Goal: Transaction & Acquisition: Book appointment/travel/reservation

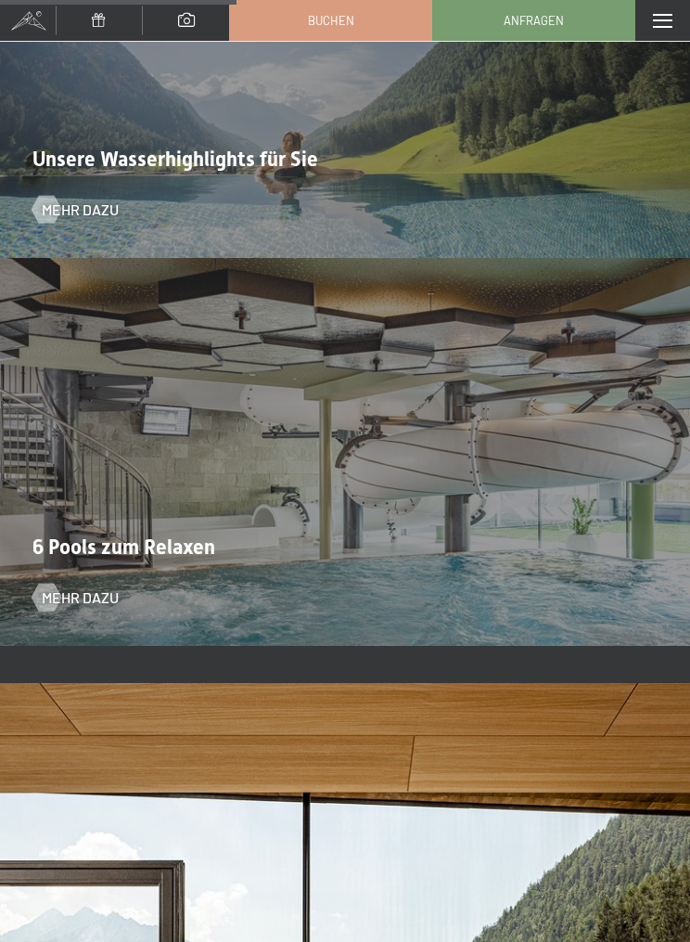
scroll to position [4163, 0]
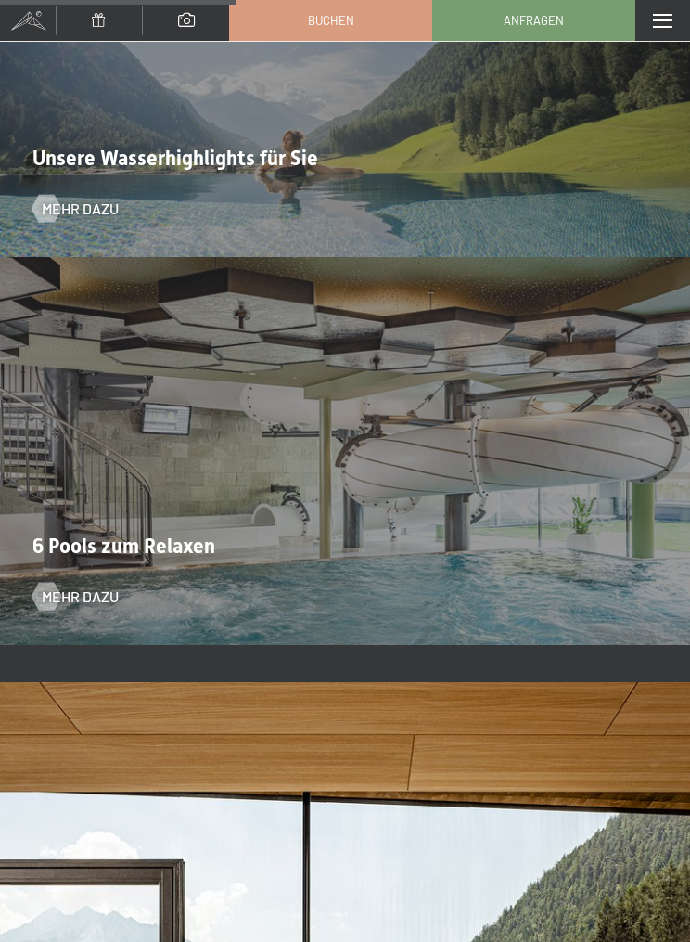
click at [674, 33] on div "Menü" at bounding box center [662, 20] width 55 height 41
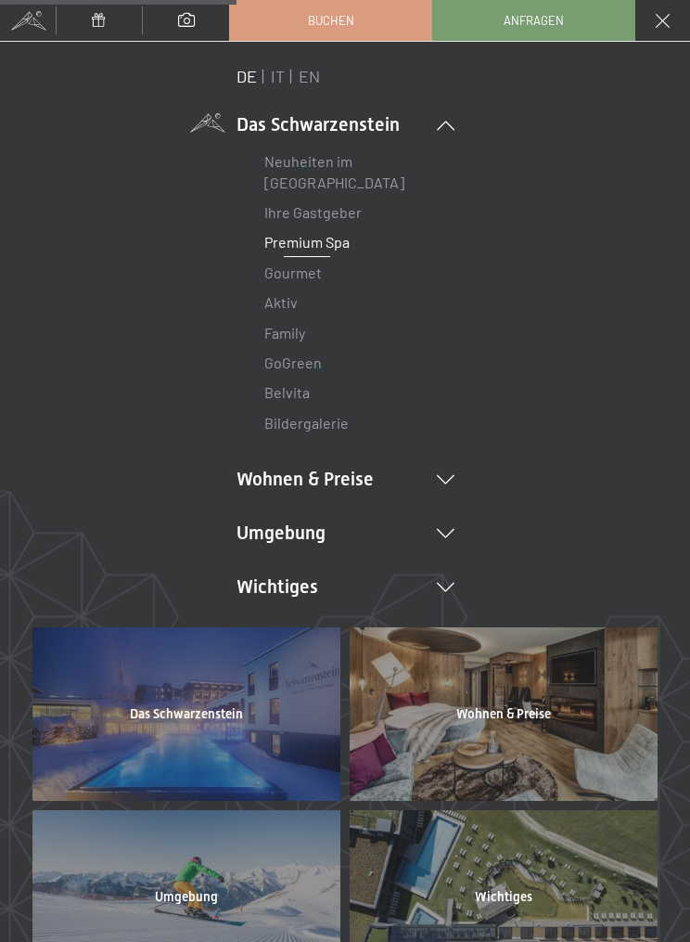
click at [363, 32] on link "Buchen" at bounding box center [330, 20] width 201 height 39
click at [367, 28] on link "Buchen" at bounding box center [330, 20] width 201 height 39
click at [292, 32] on link "Buchen" at bounding box center [330, 20] width 201 height 39
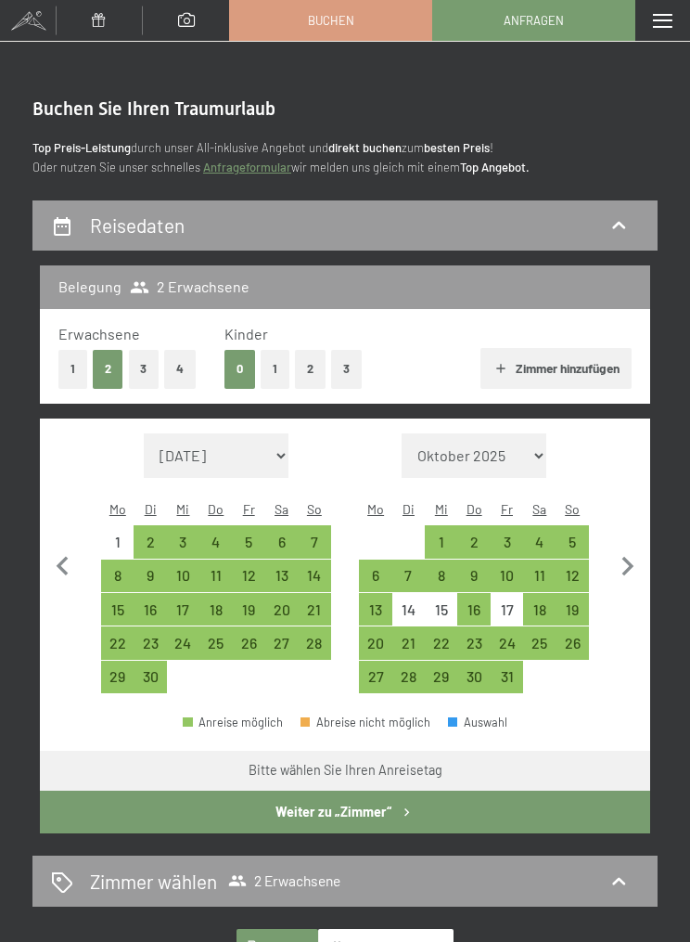
click at [289, 534] on div "6" at bounding box center [281, 548] width 29 height 29
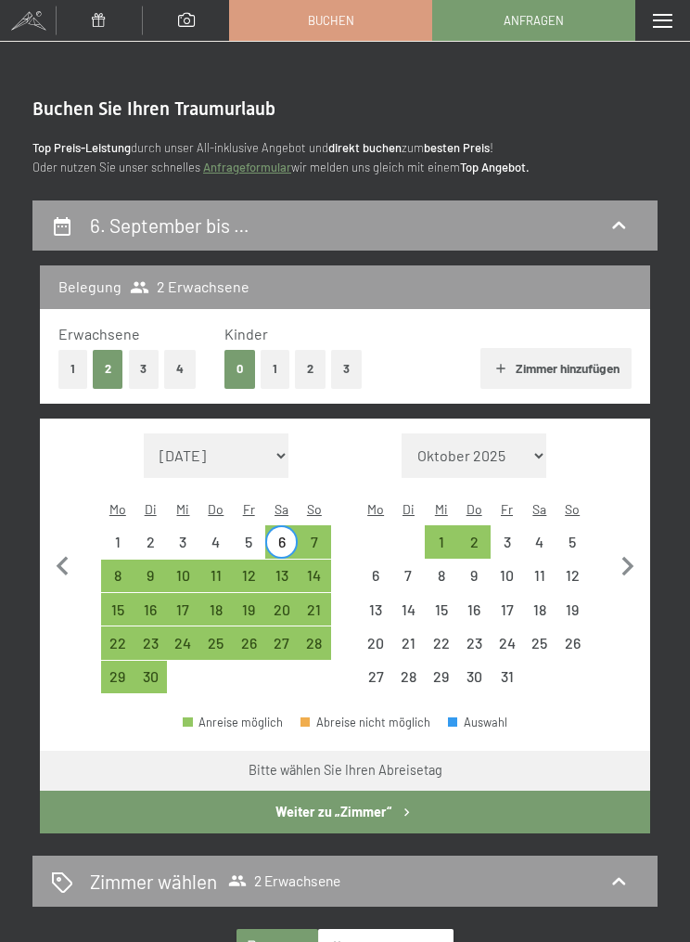
click at [293, 568] on div "13" at bounding box center [281, 582] width 29 height 29
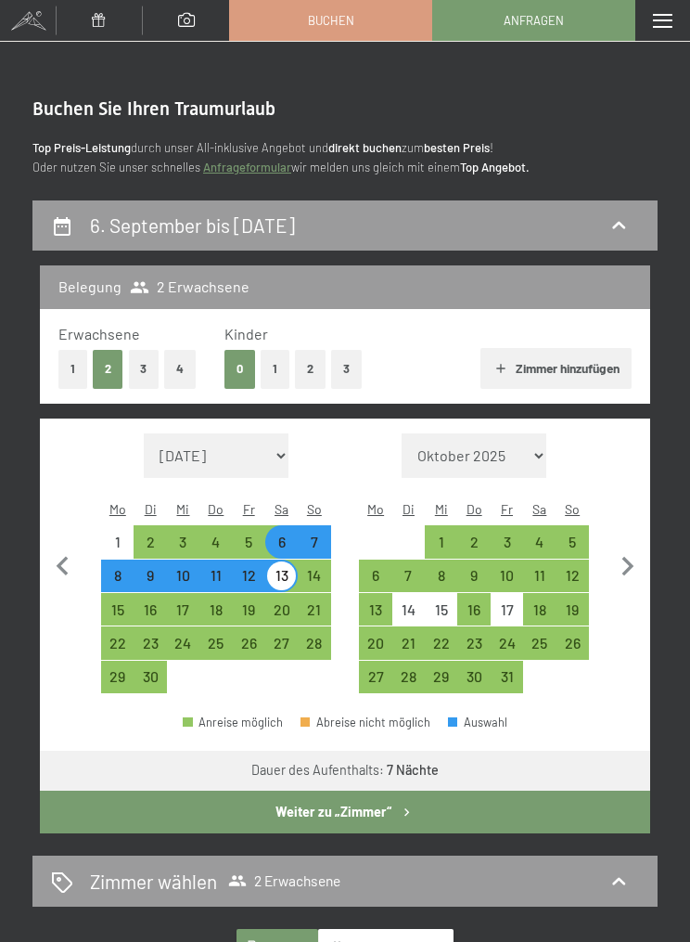
click at [468, 792] on button "Weiter zu „Zimmer“" at bounding box center [345, 811] width 610 height 43
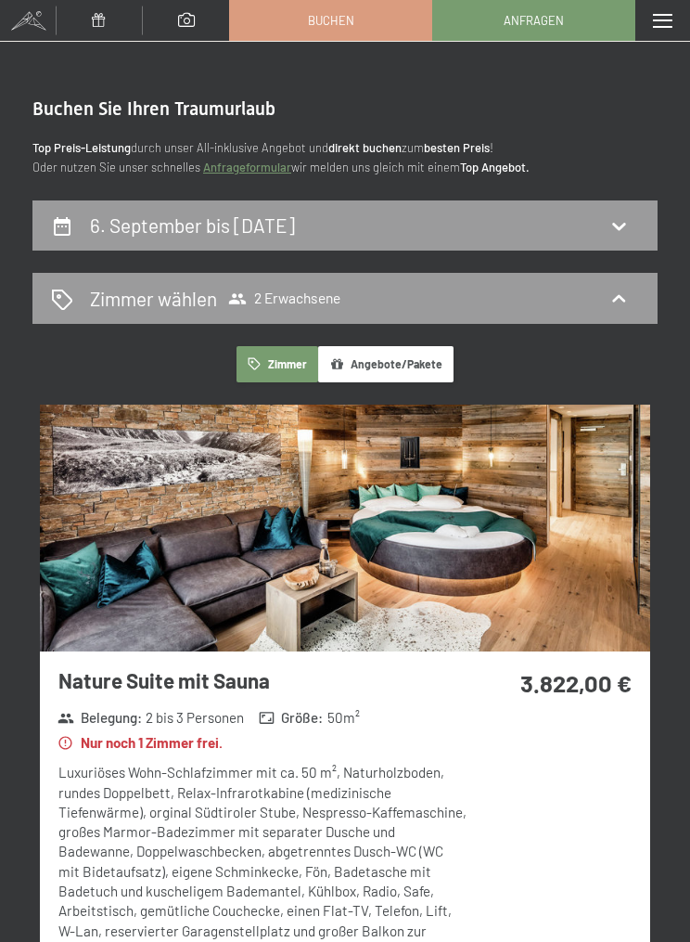
click at [83, 201] on div "6. September bis 13. September 2025" at bounding box center [344, 225] width 625 height 51
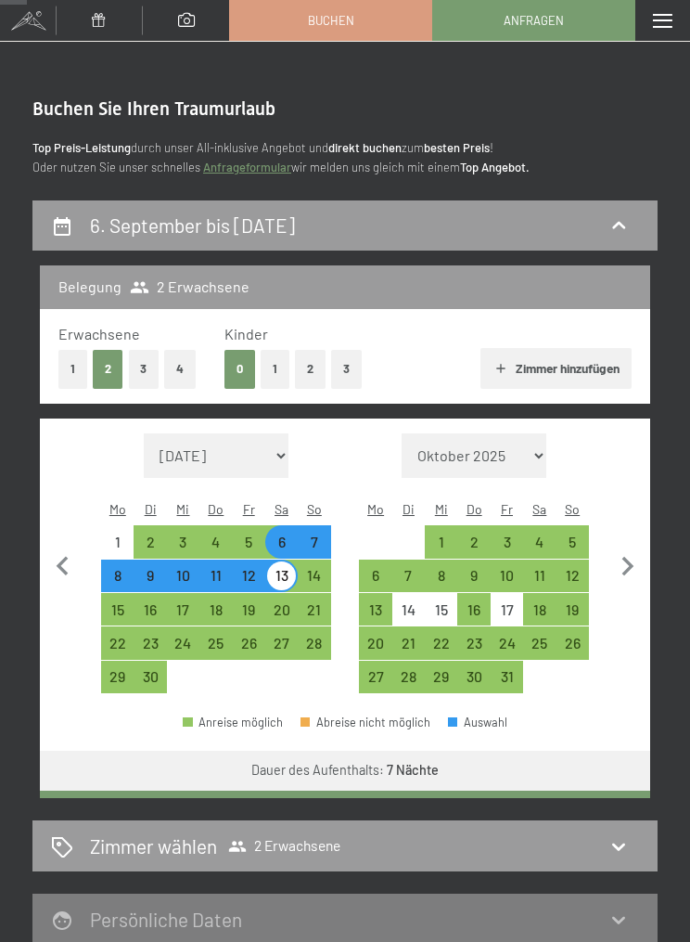
scroll to position [199, 0]
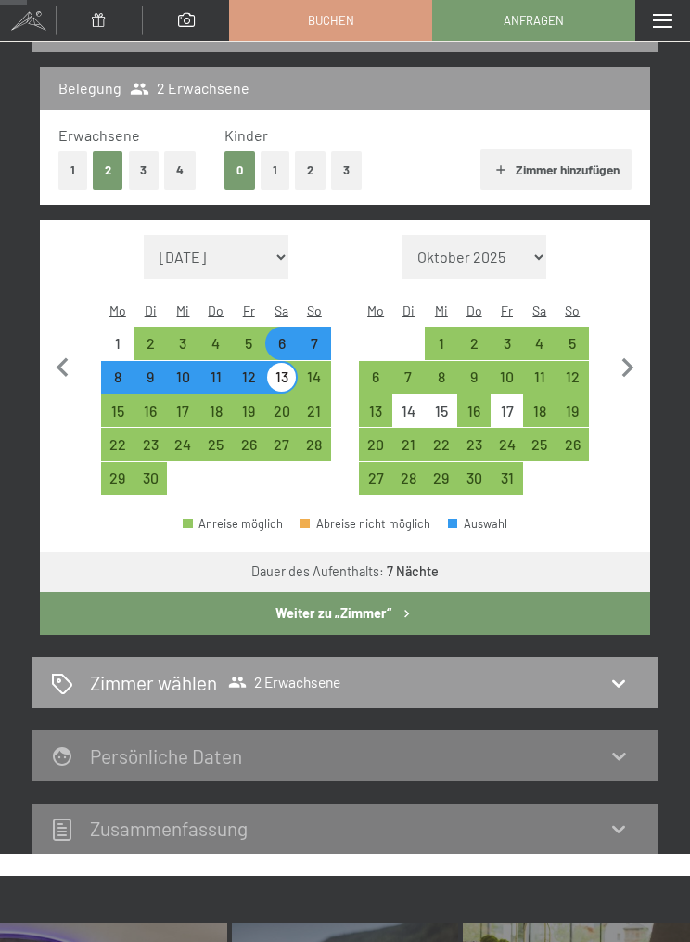
click at [243, 315] on span "Einwilligung Marketing*" at bounding box center [241, 310] width 153 height 19
click at [156, 315] on input "Einwilligung Marketing*" at bounding box center [146, 310] width 19 height 19
checkbox input "false"
click at [260, 336] on div "5" at bounding box center [249, 350] width 29 height 29
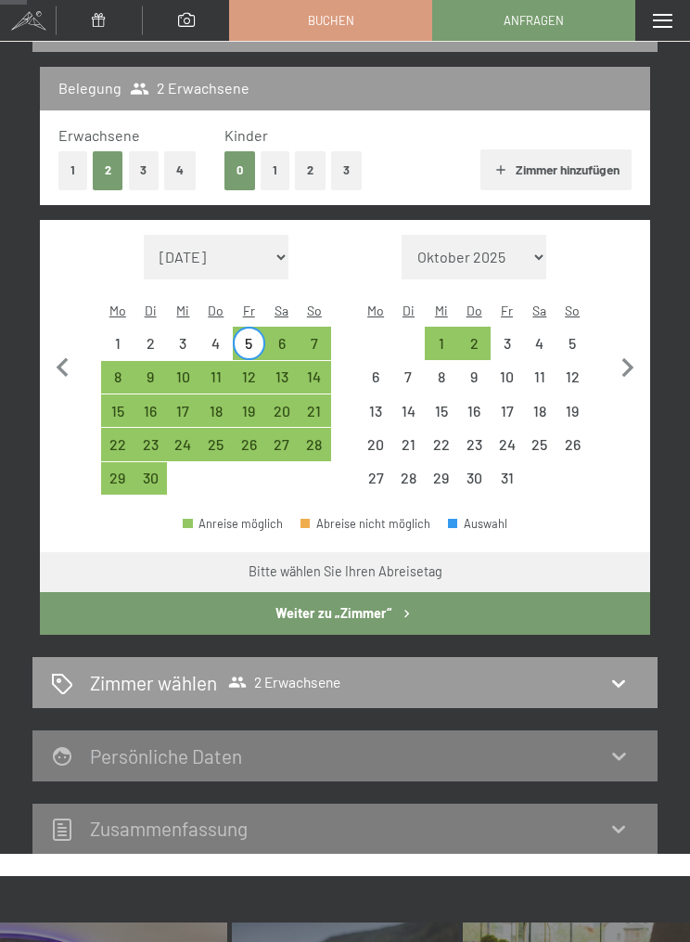
click at [258, 369] on div "12" at bounding box center [249, 383] width 29 height 29
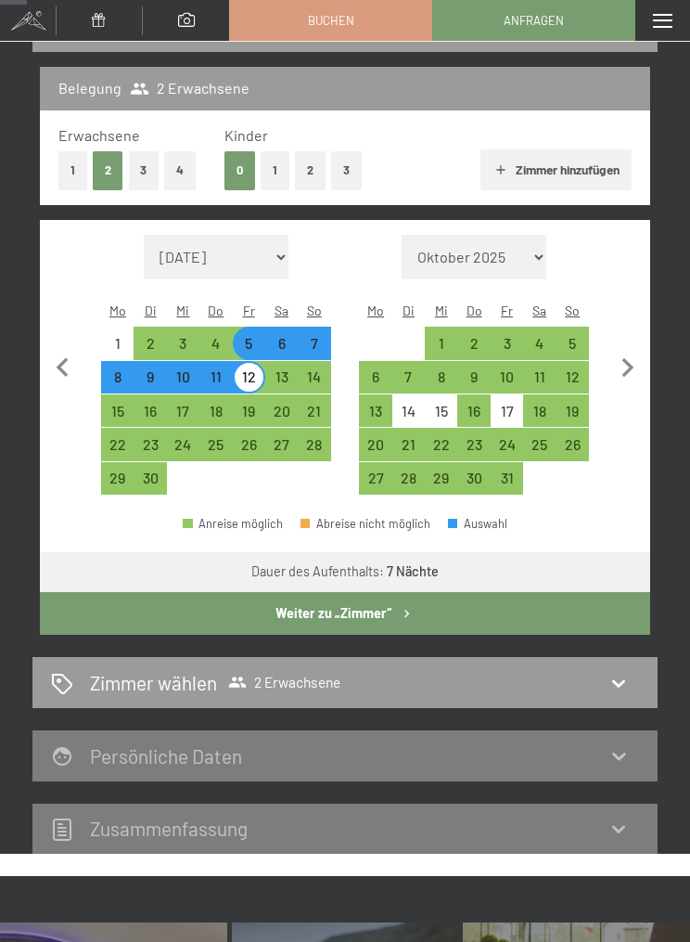
click at [443, 592] on button "Weiter zu „Zimmer“" at bounding box center [345, 613] width 610 height 43
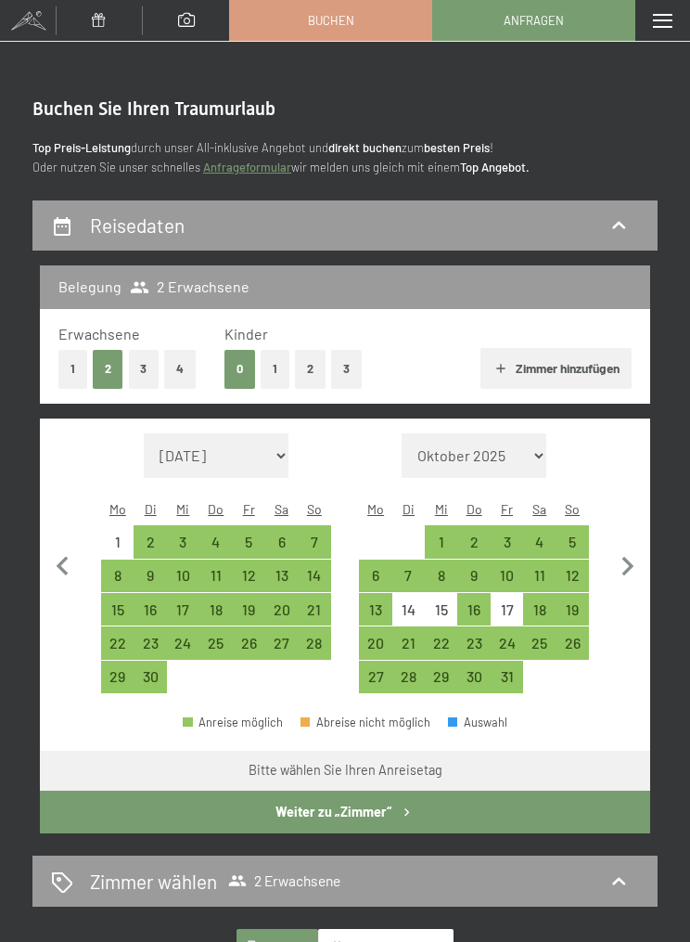
click at [259, 568] on div "12" at bounding box center [249, 582] width 29 height 29
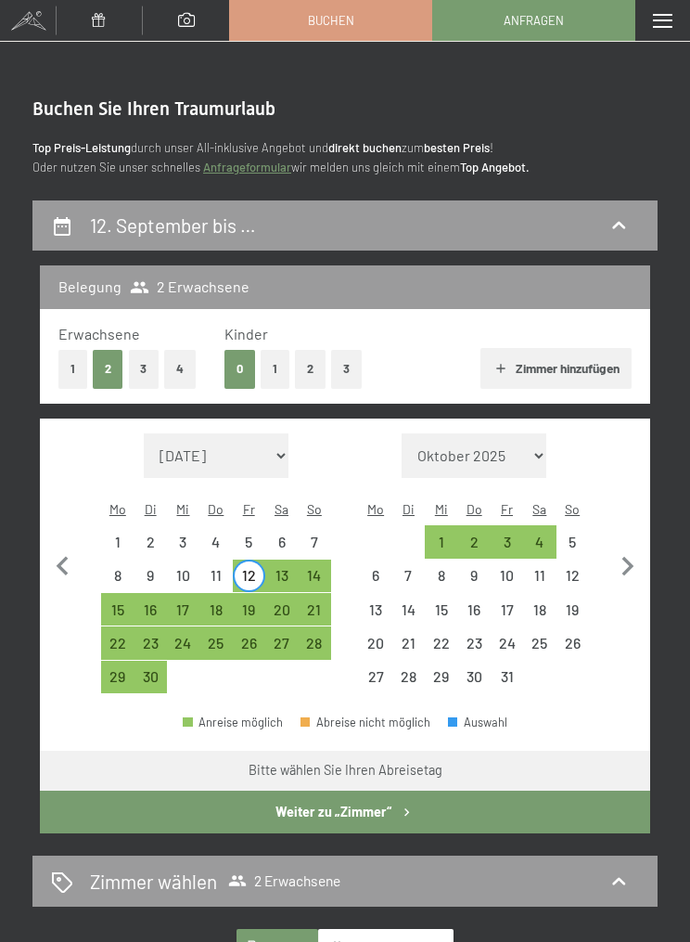
click at [288, 534] on div "6" at bounding box center [281, 548] width 29 height 29
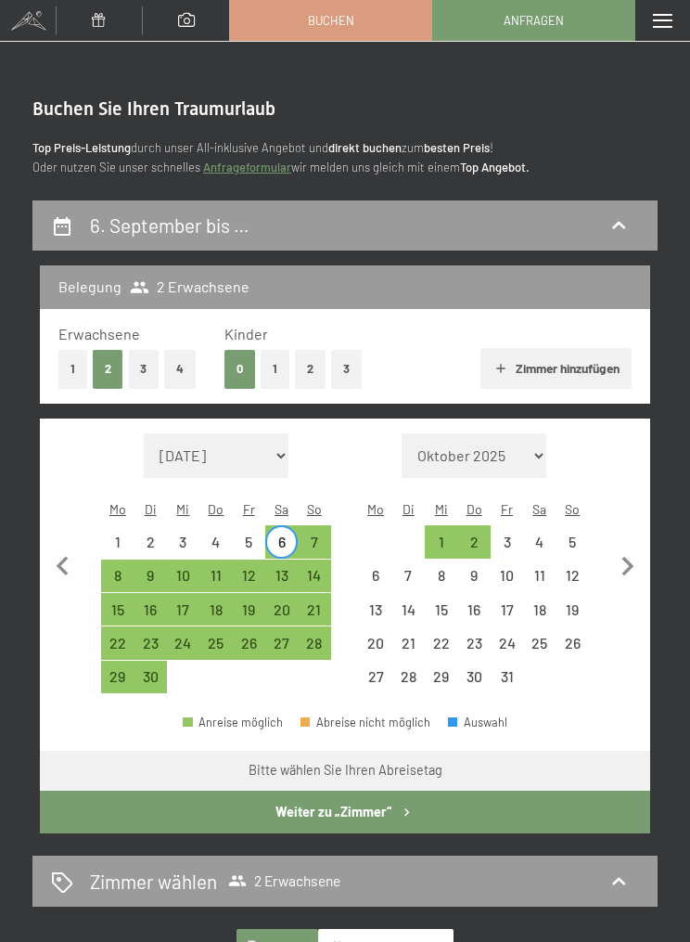
click at [258, 568] on div "12" at bounding box center [249, 582] width 29 height 29
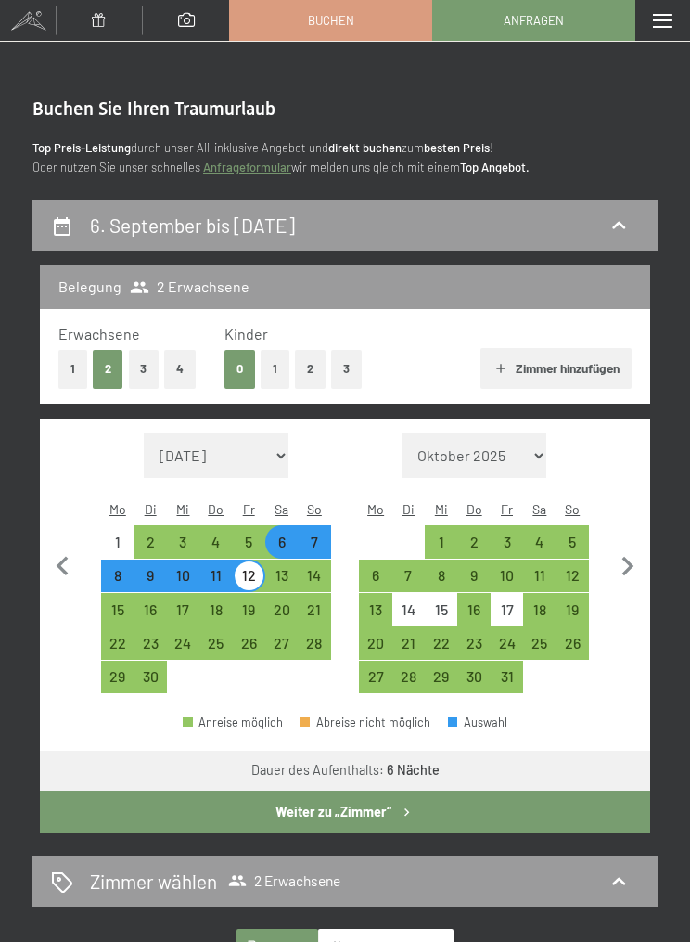
click at [432, 790] on button "Weiter zu „Zimmer“" at bounding box center [345, 811] width 610 height 43
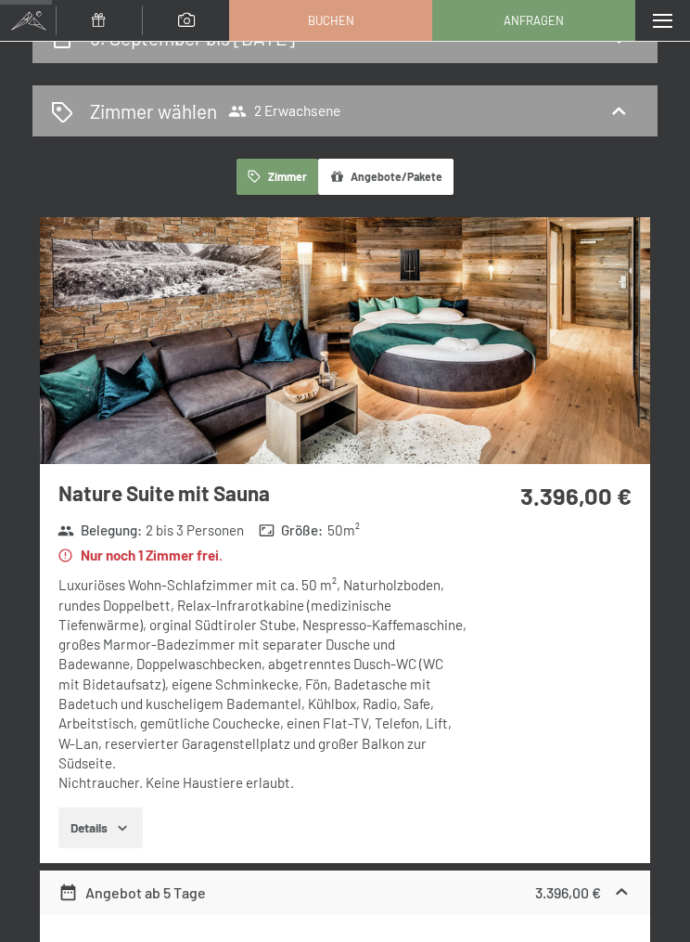
scroll to position [132, 0]
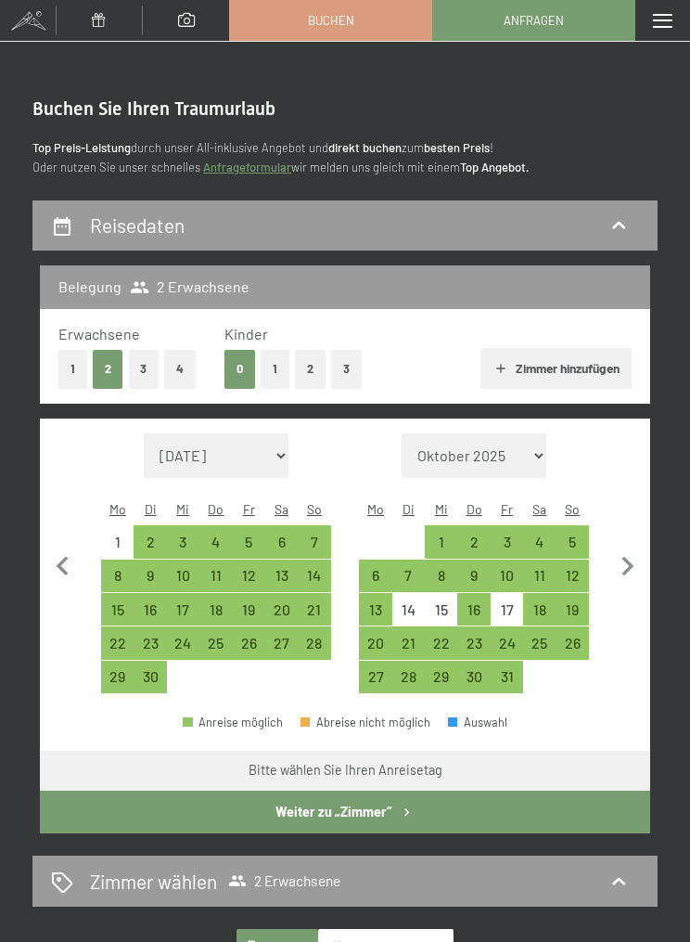
click at [289, 534] on div "6" at bounding box center [281, 548] width 29 height 29
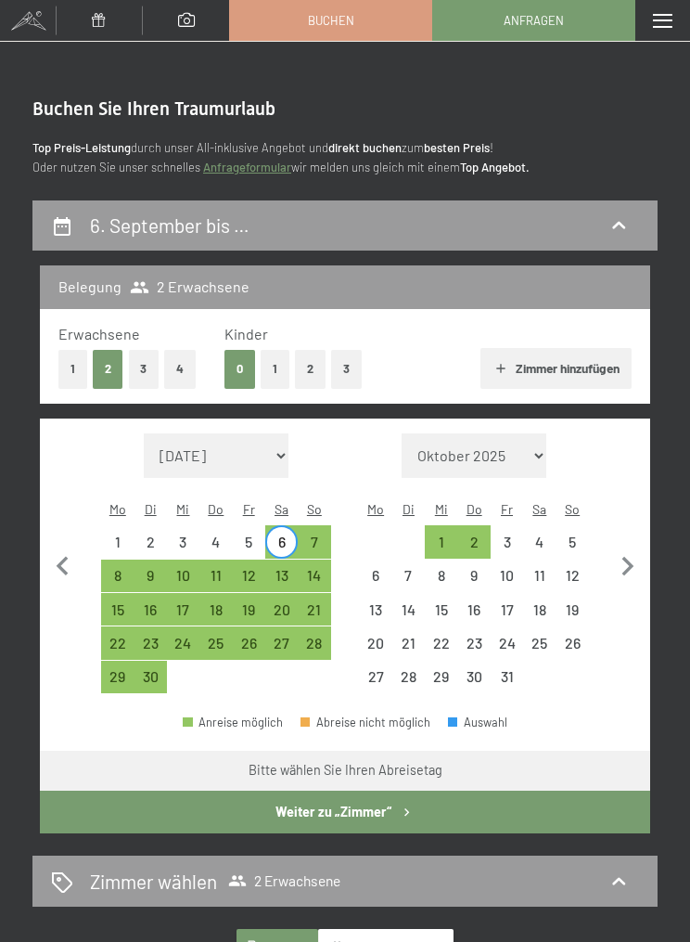
click at [218, 568] on div "11" at bounding box center [215, 582] width 29 height 29
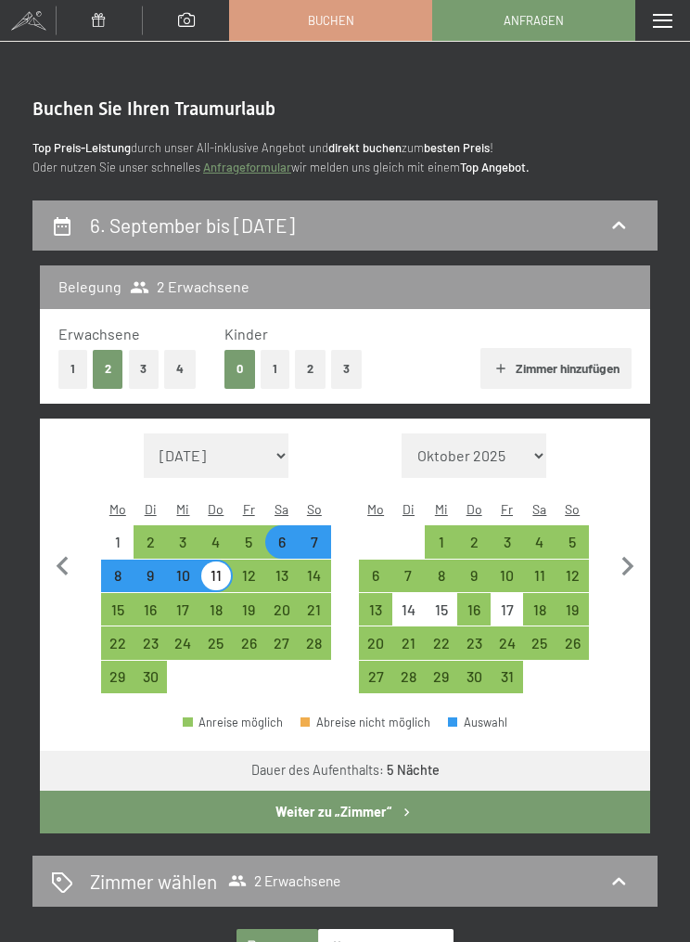
click at [457, 790] on button "Weiter zu „Zimmer“" at bounding box center [345, 811] width 610 height 43
